Goal: Navigation & Orientation: Understand site structure

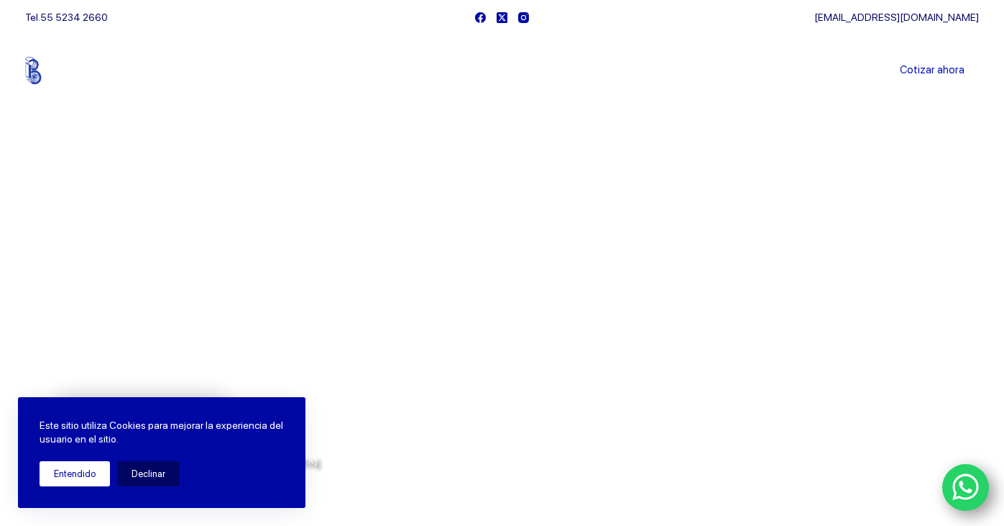
click at [75, 473] on button "Entendido" at bounding box center [75, 473] width 70 height 25
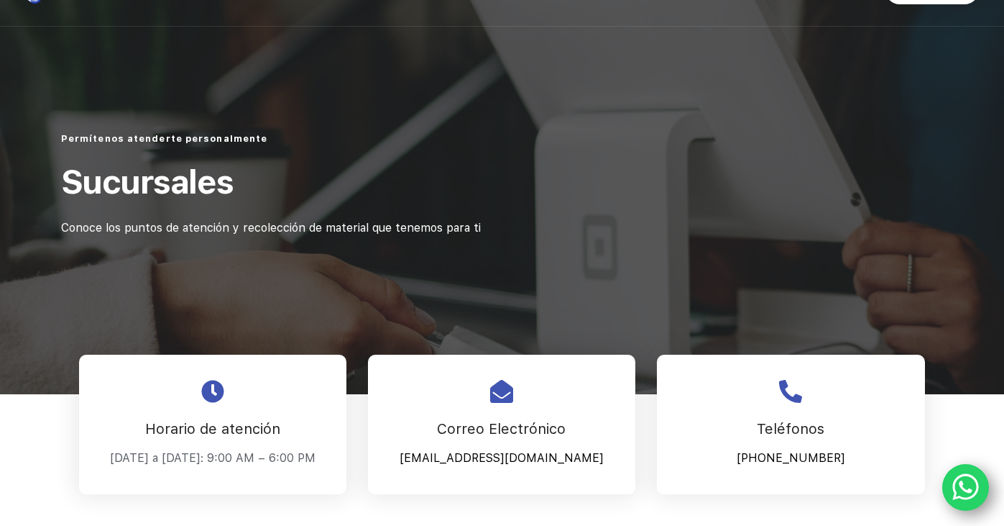
scroll to position [82, 0]
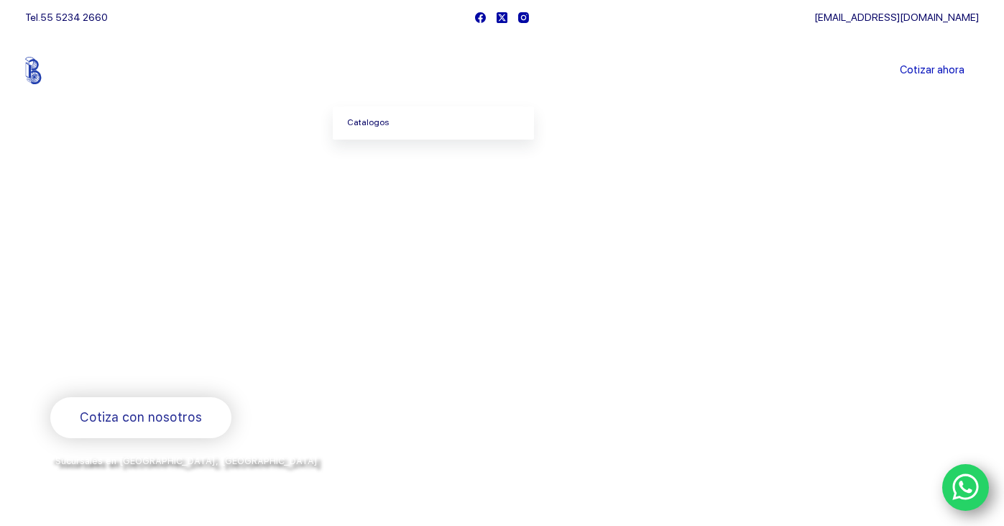
click at [395, 119] on link "Catalogos" at bounding box center [433, 122] width 201 height 33
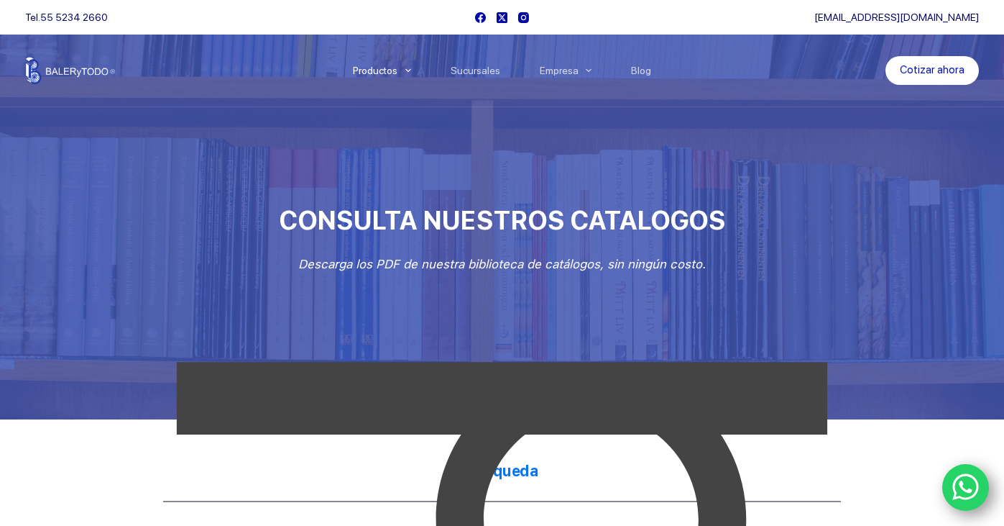
click at [59, 67] on img at bounding box center [70, 70] width 90 height 27
